Goal: Find specific page/section: Find specific page/section

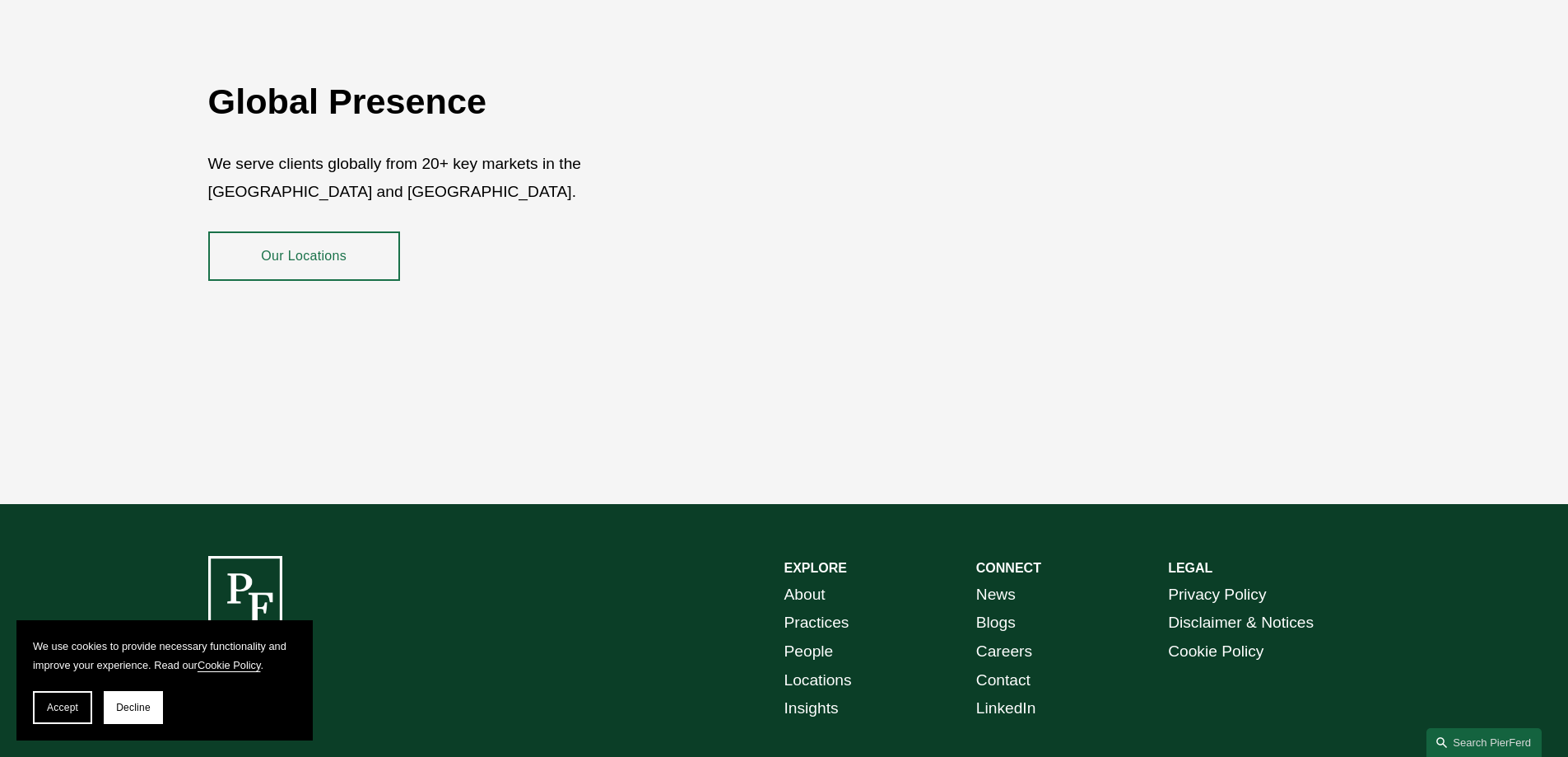
scroll to position [2933, 0]
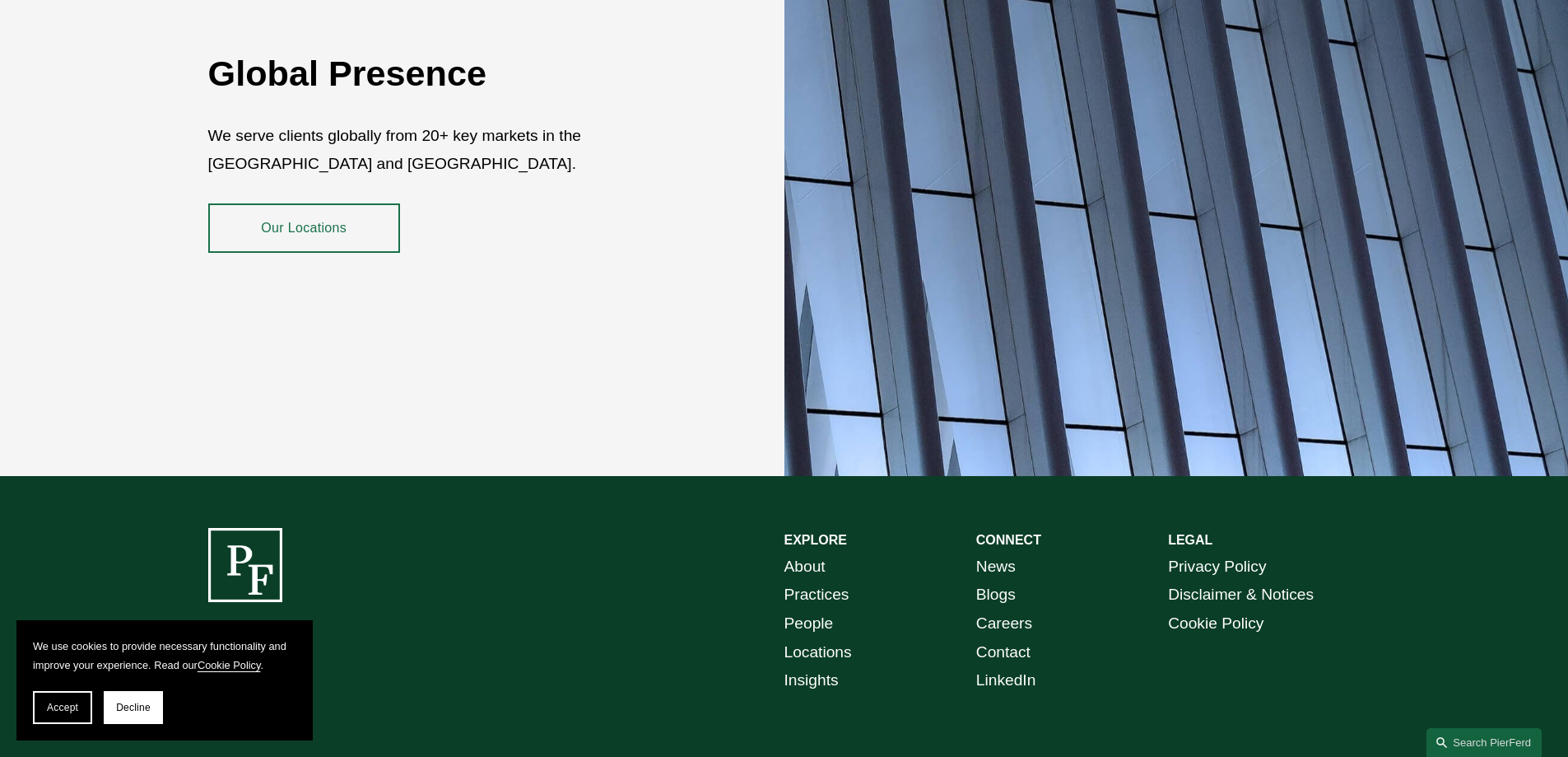
click at [811, 640] on link "Locations" at bounding box center [817, 652] width 67 height 29
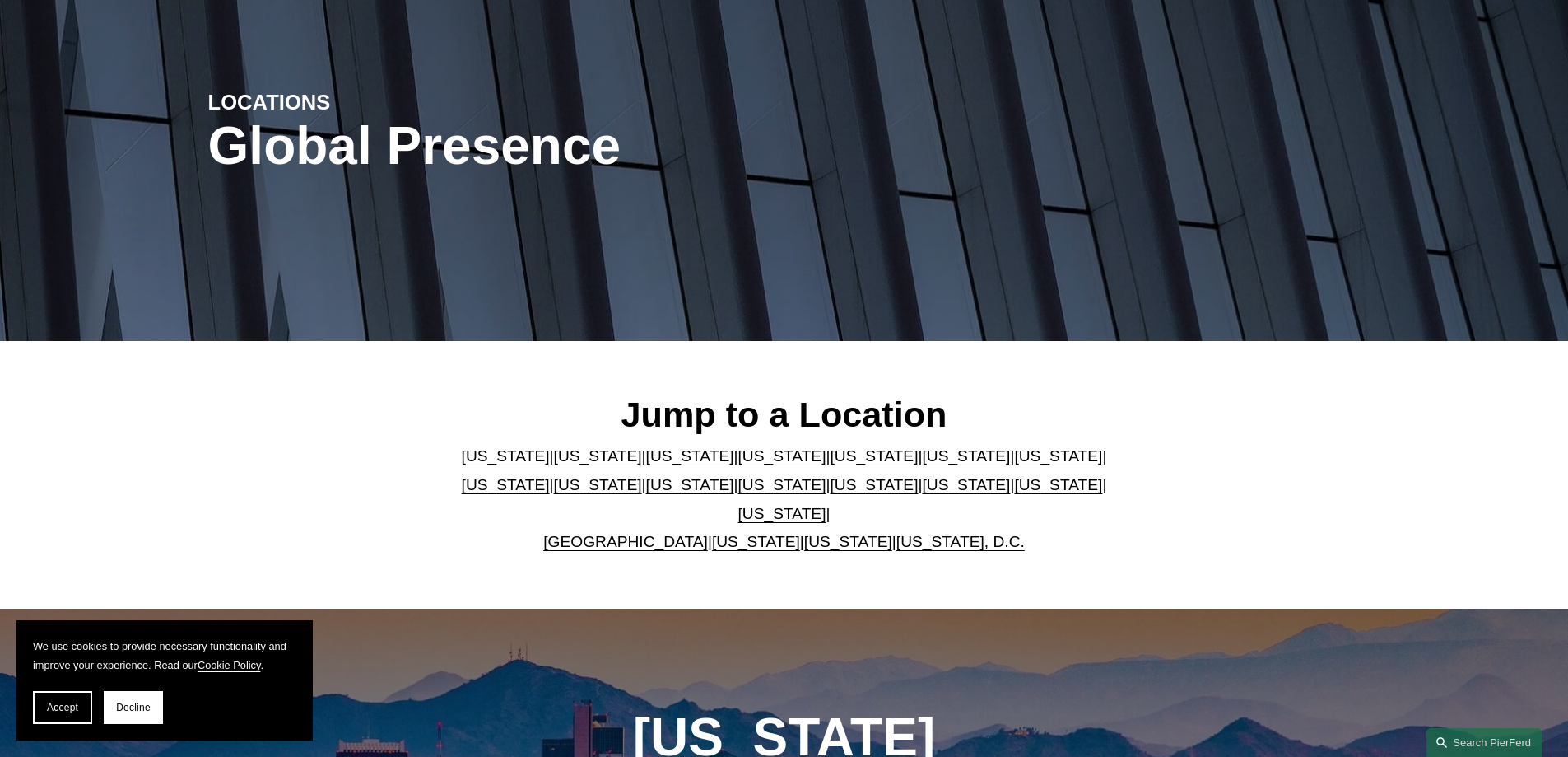
scroll to position [164, 0]
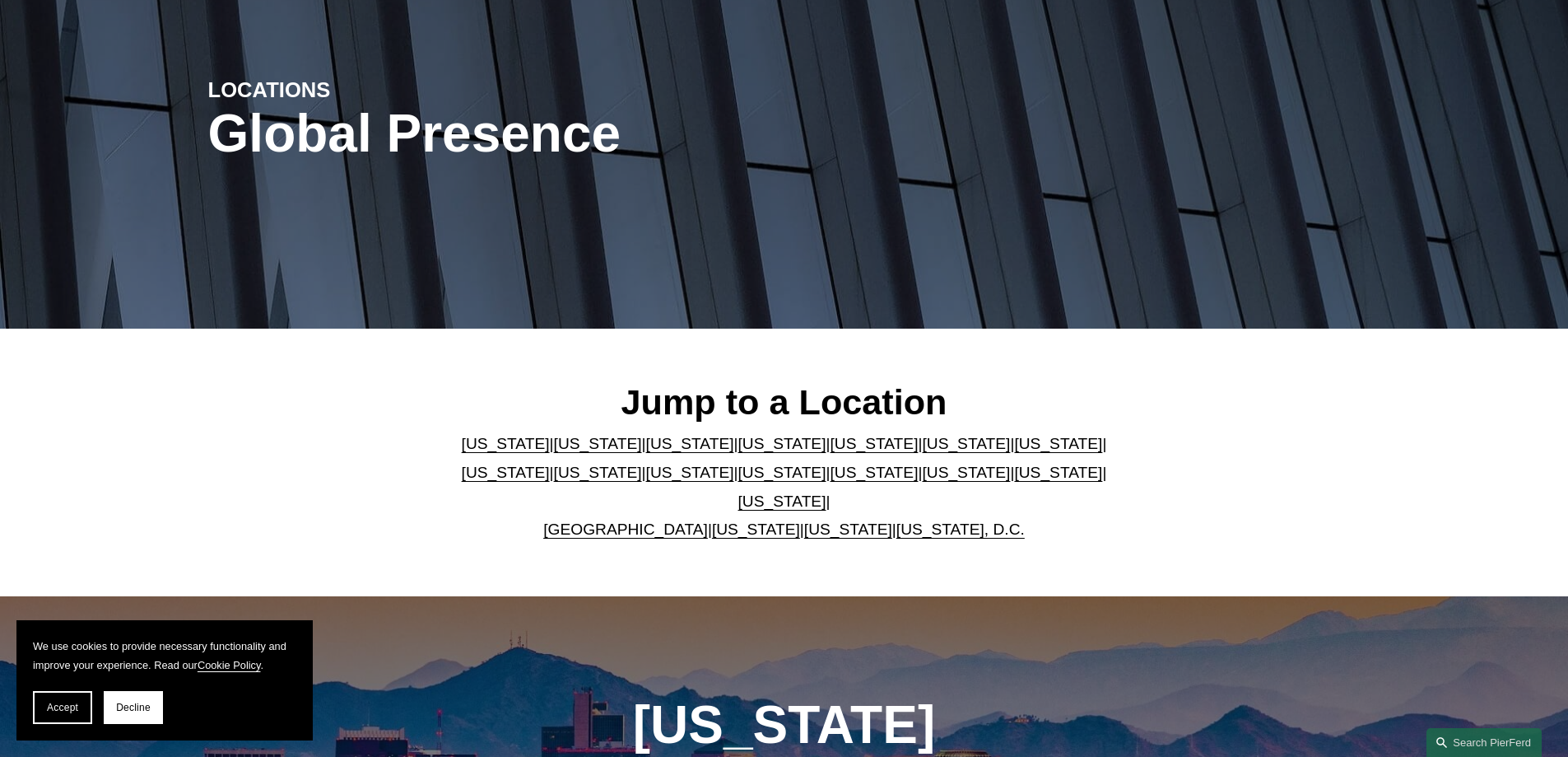
click at [826, 492] on link "[US_STATE]" at bounding box center [782, 501] width 88 height 17
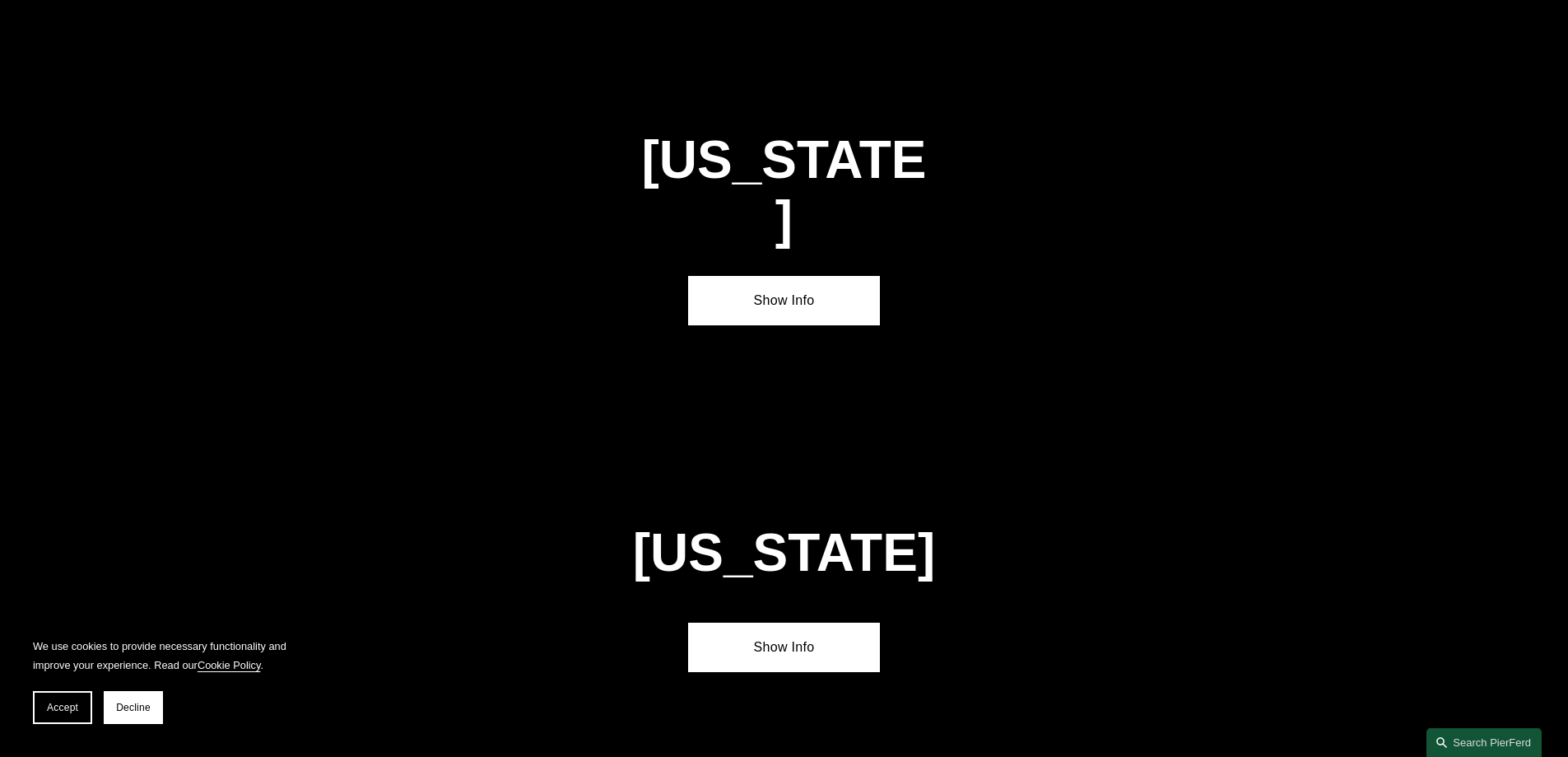
scroll to position [5604, 0]
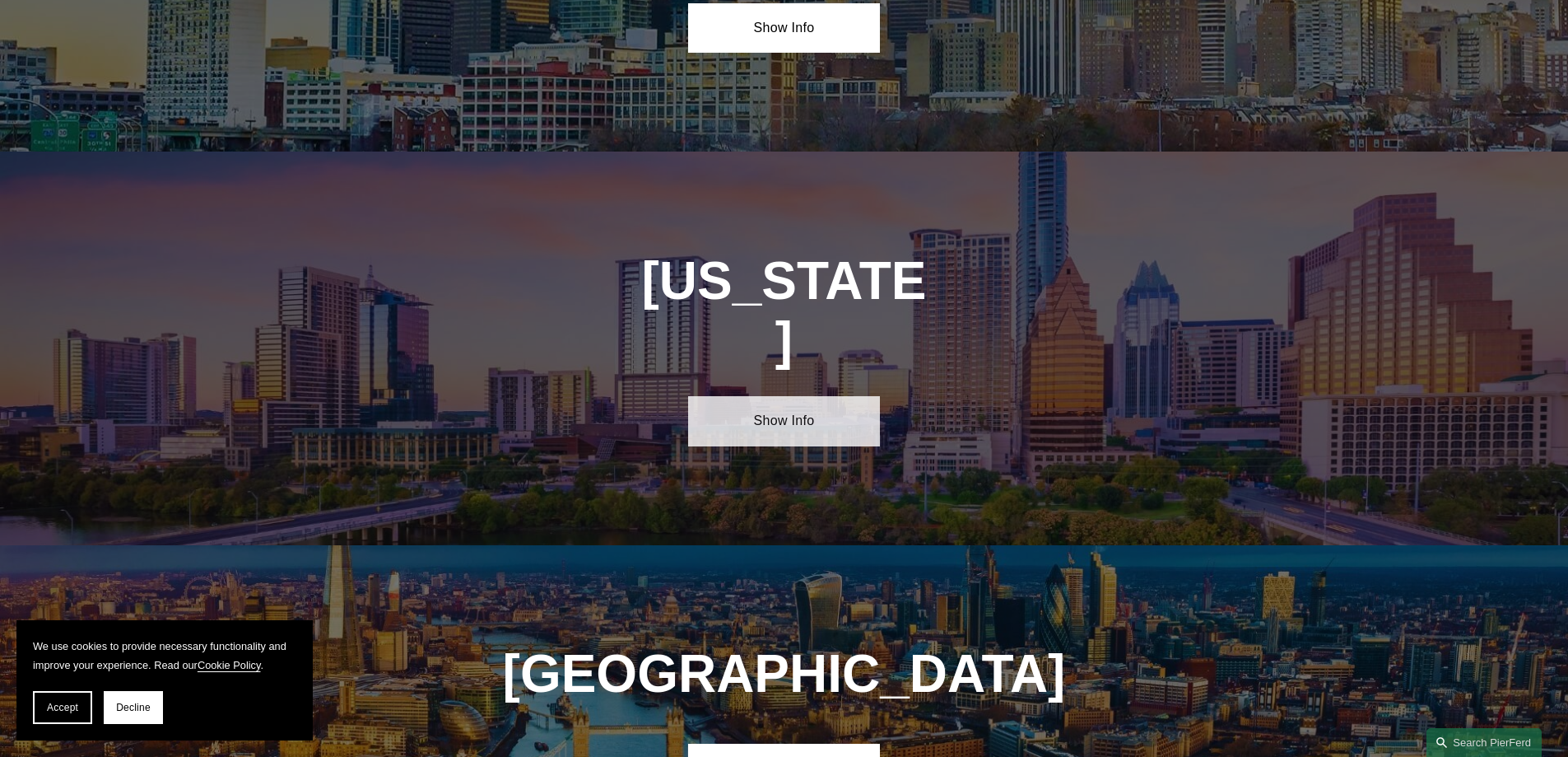
click at [782, 396] on link "Show Info" at bounding box center [783, 421] width 192 height 50
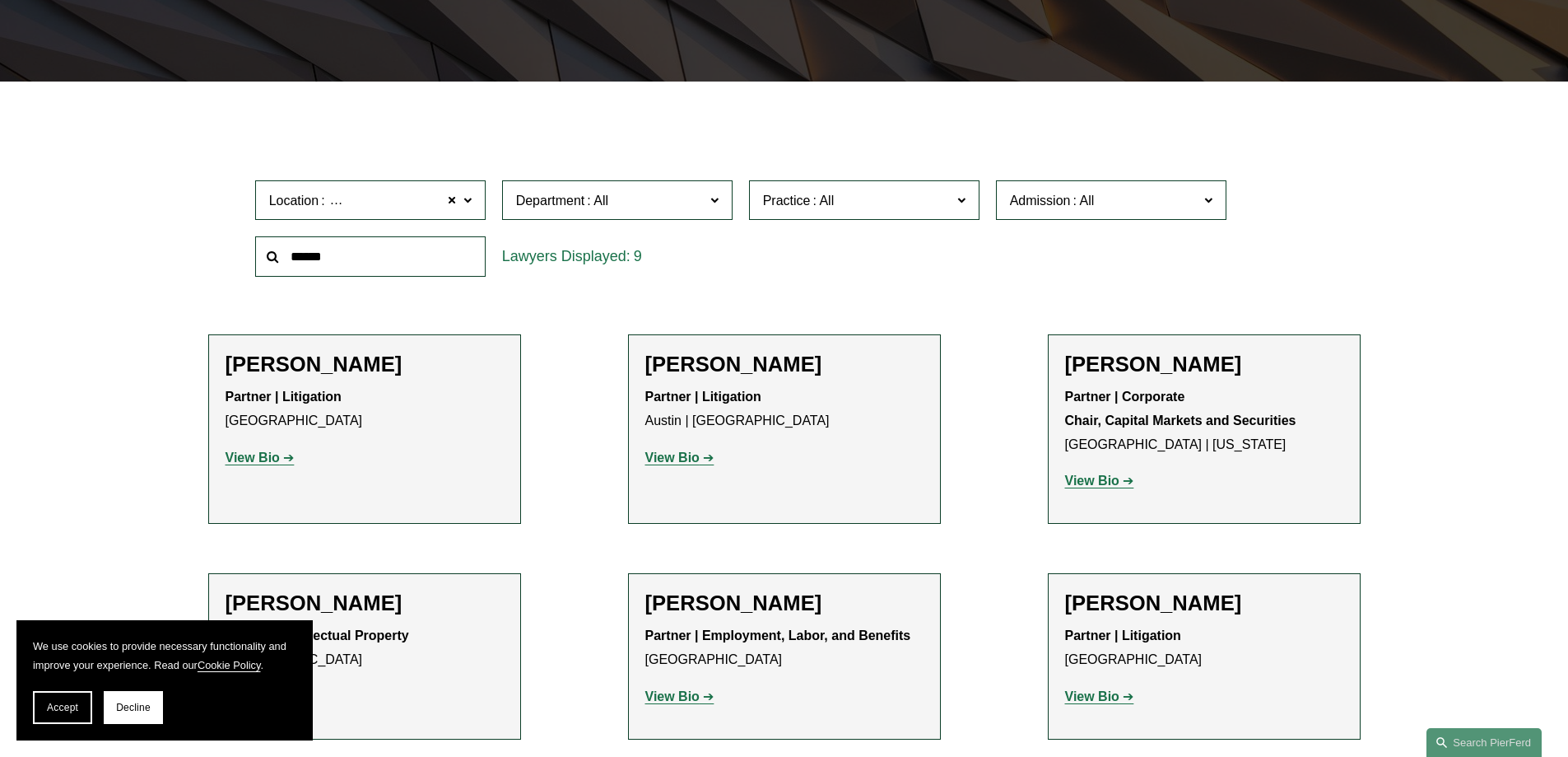
scroll to position [659, 0]
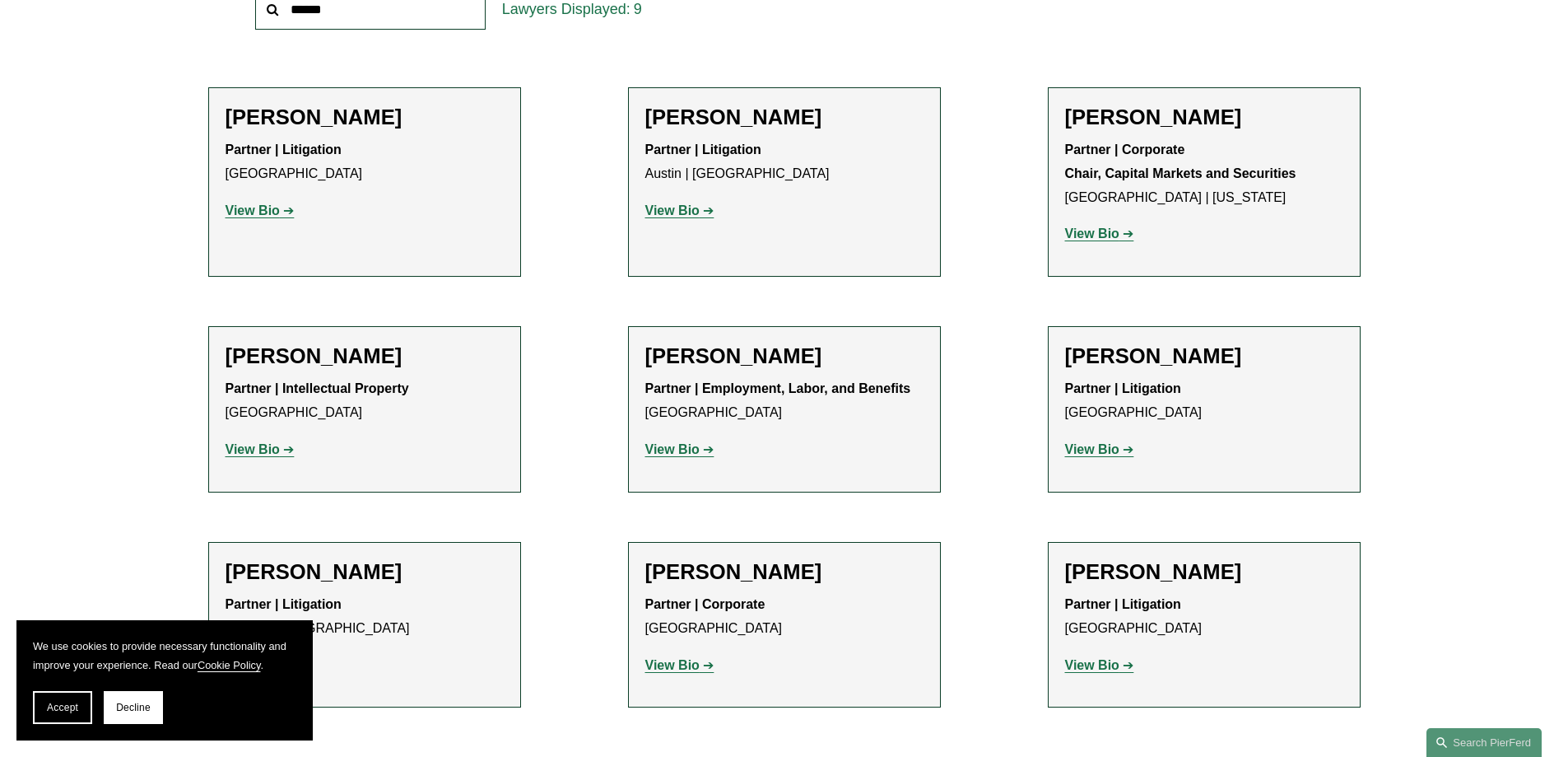
click at [1094, 456] on strong "View Bio" at bounding box center [1092, 449] width 54 height 14
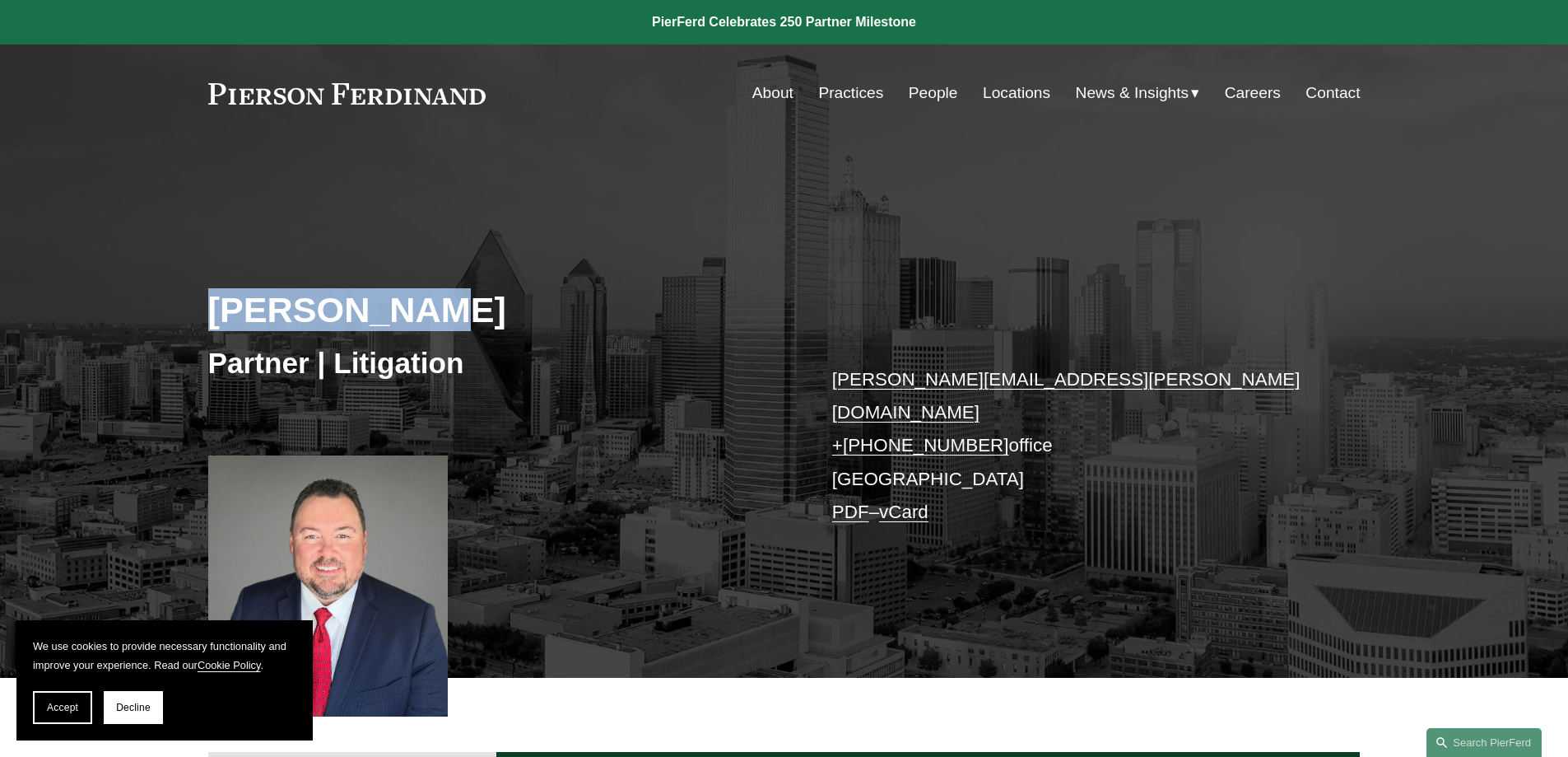
drag, startPoint x: 195, startPoint y: 294, endPoint x: 474, endPoint y: 306, distance: 279.3
click at [474, 306] on div "Dan McGuire Partner | Litigation dan.mcguire@pierferd.com + 1.214.295.7272 offi…" at bounding box center [784, 433] width 1568 height 488
copy h2 "Dan McGuire"
